Goal: Task Accomplishment & Management: Manage account settings

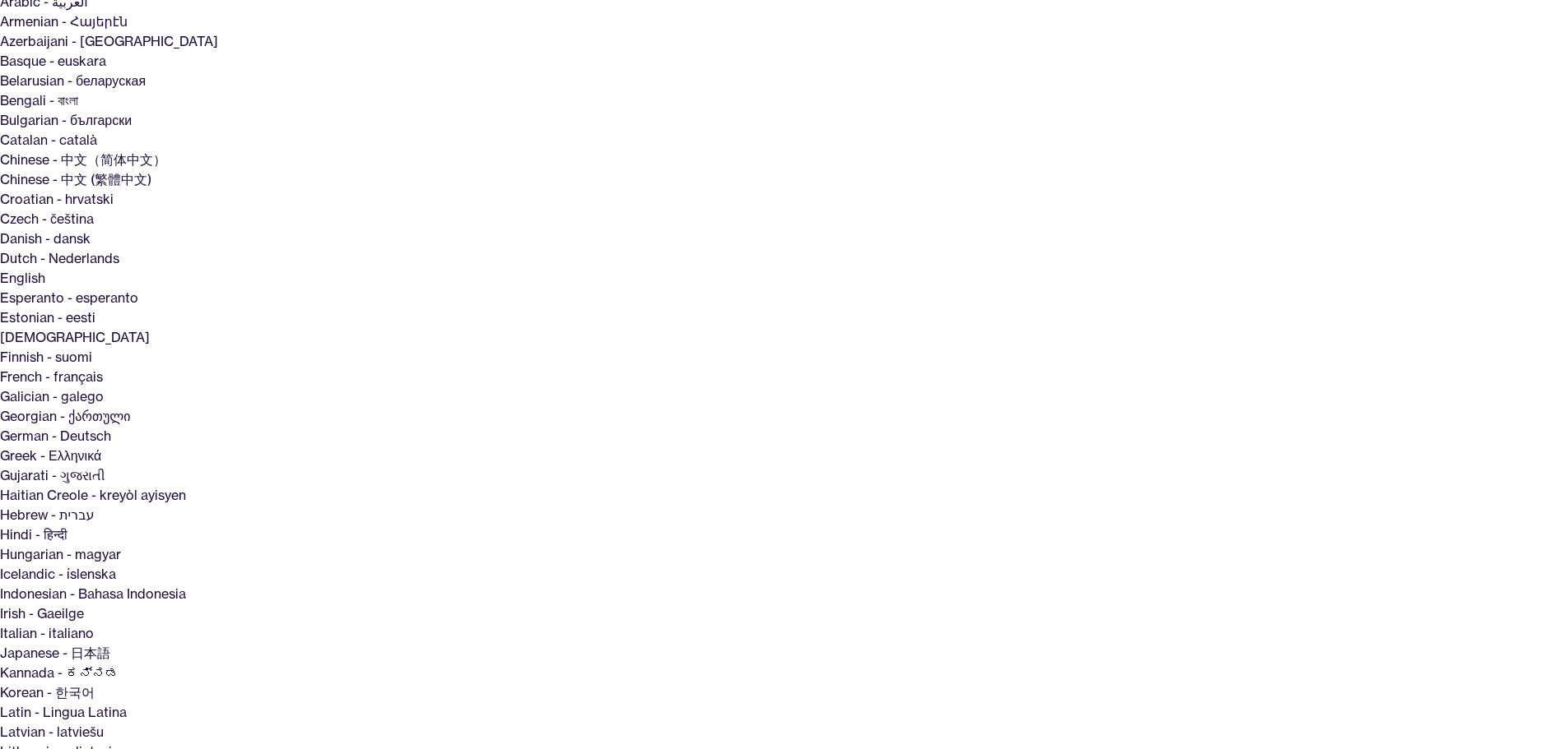
scroll to position [164, 0]
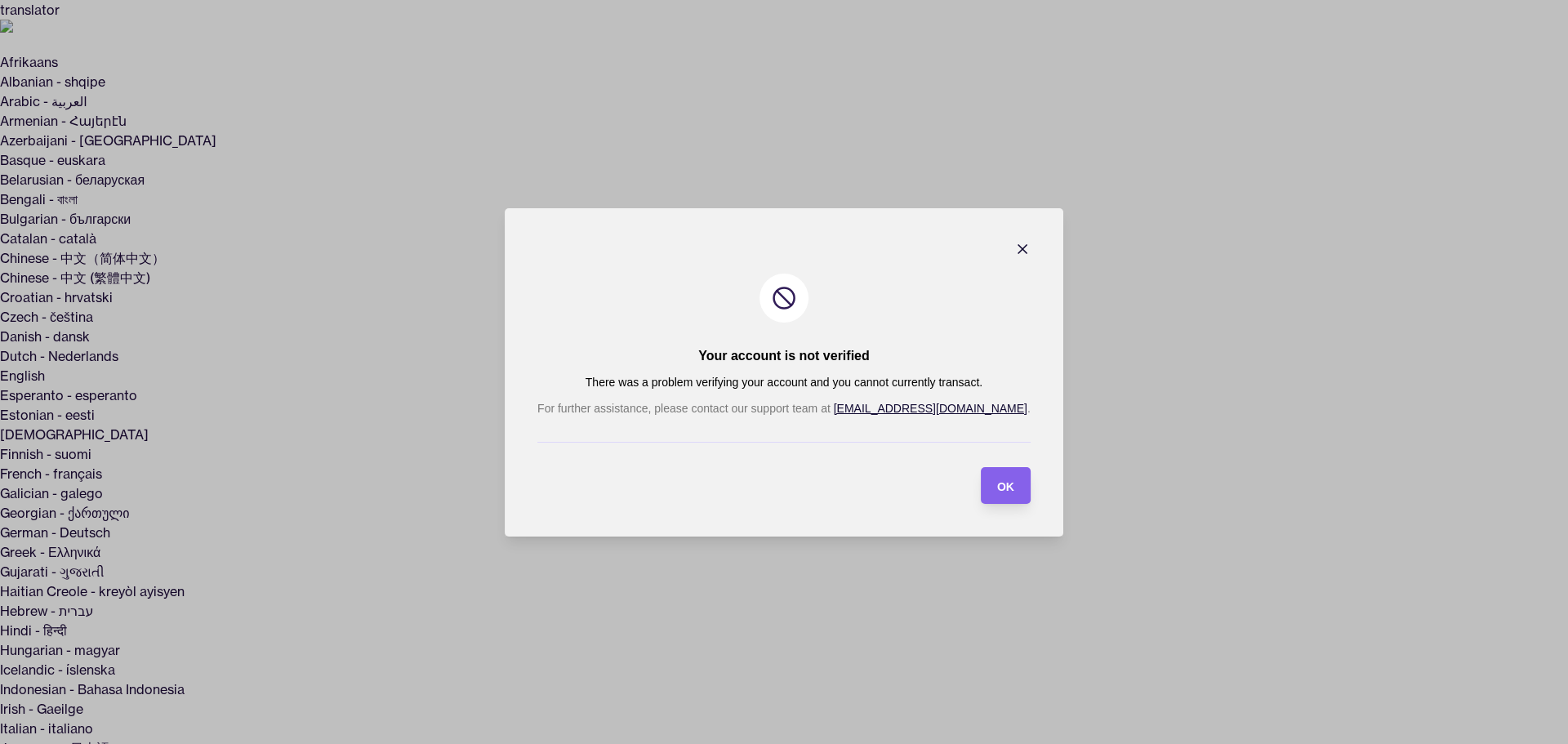
click at [1015, 246] on icon "button" at bounding box center [1022, 249] width 16 height 16
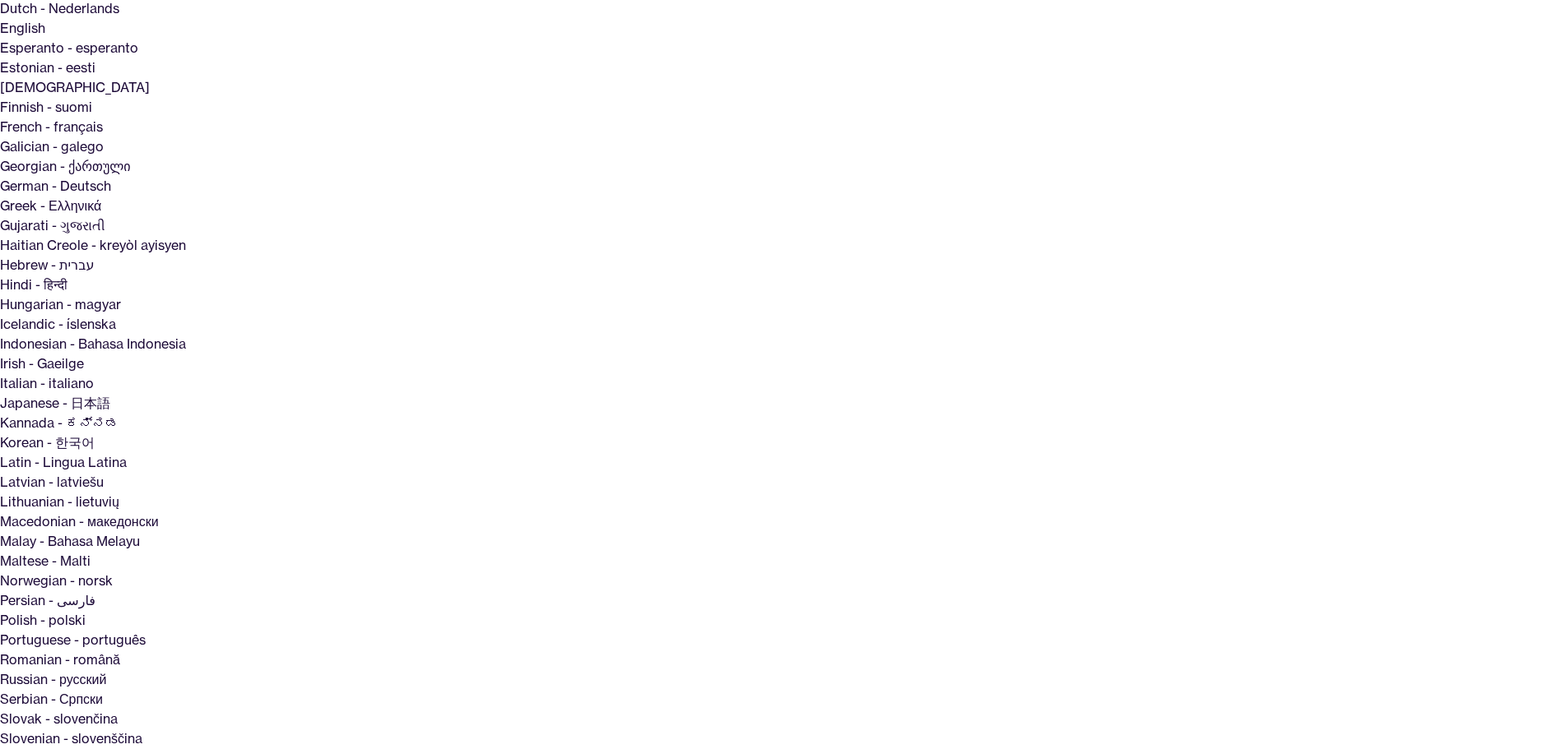
scroll to position [363, 0]
